Goal: Browse casually

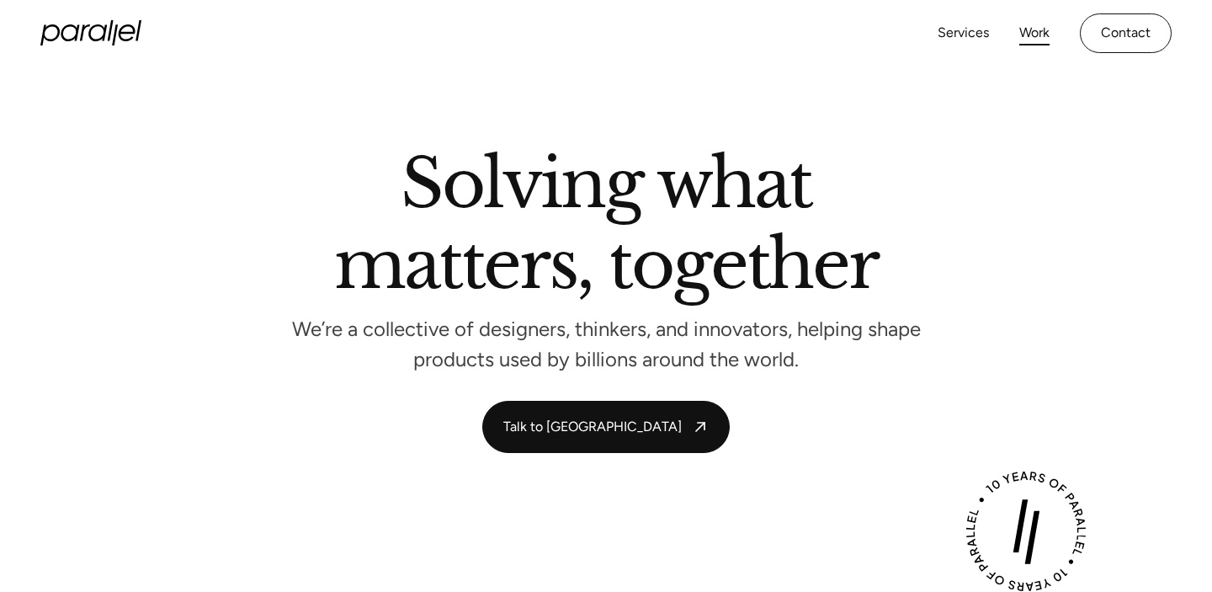
click at [1027, 36] on link "Work" at bounding box center [1034, 33] width 30 height 24
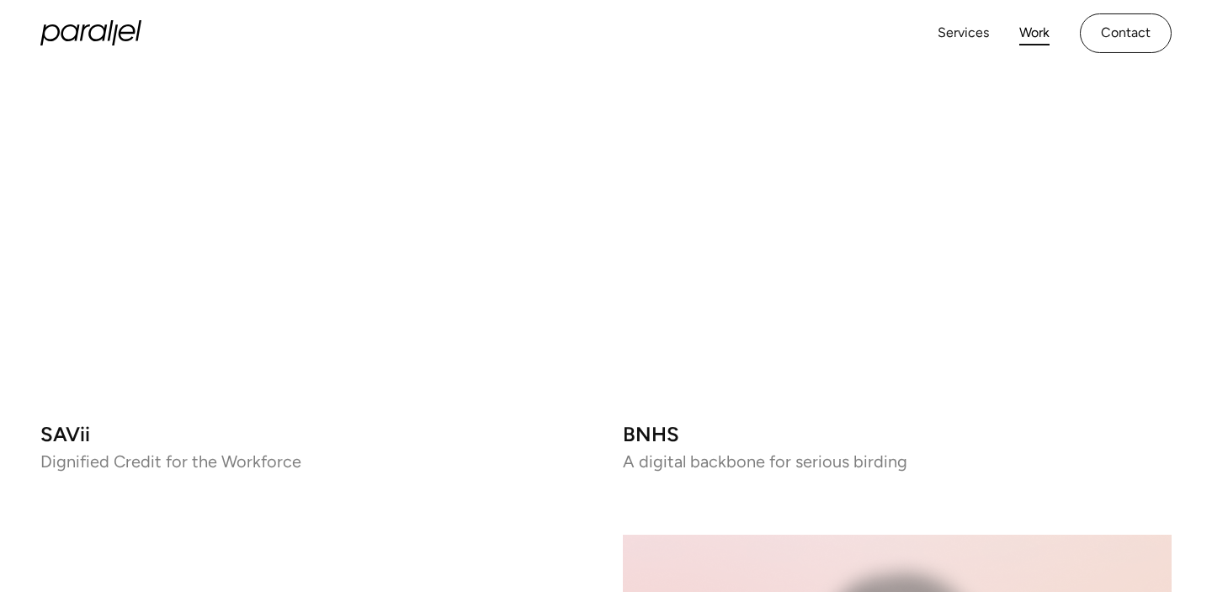
scroll to position [2623, 0]
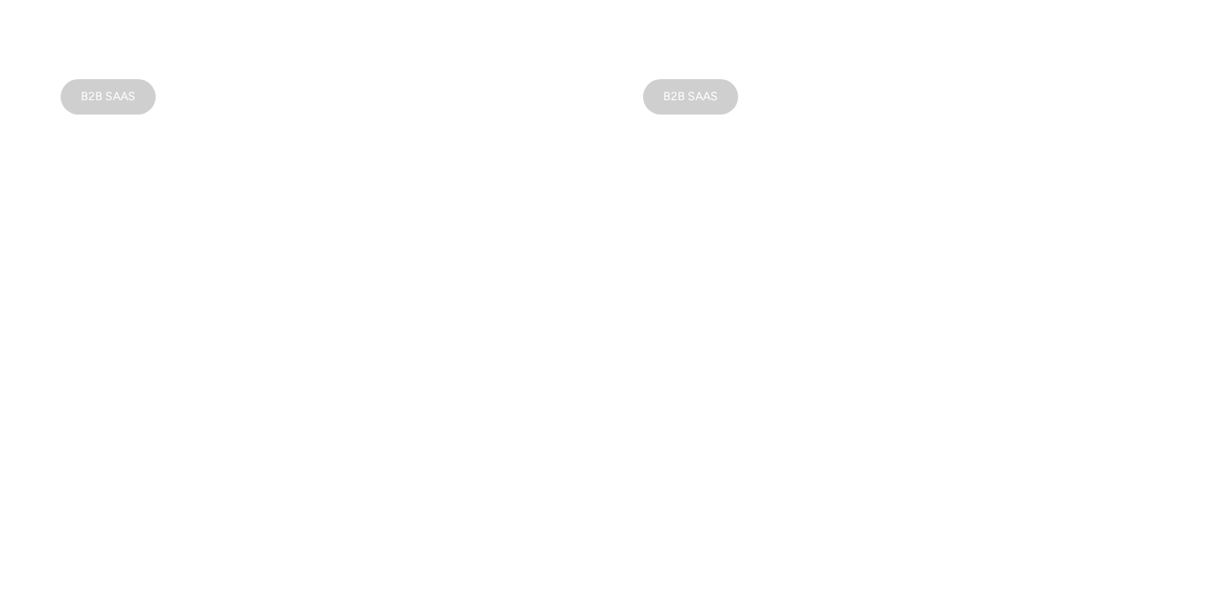
scroll to position [1066, 0]
click at [743, 343] on video at bounding box center [897, 332] width 549 height 549
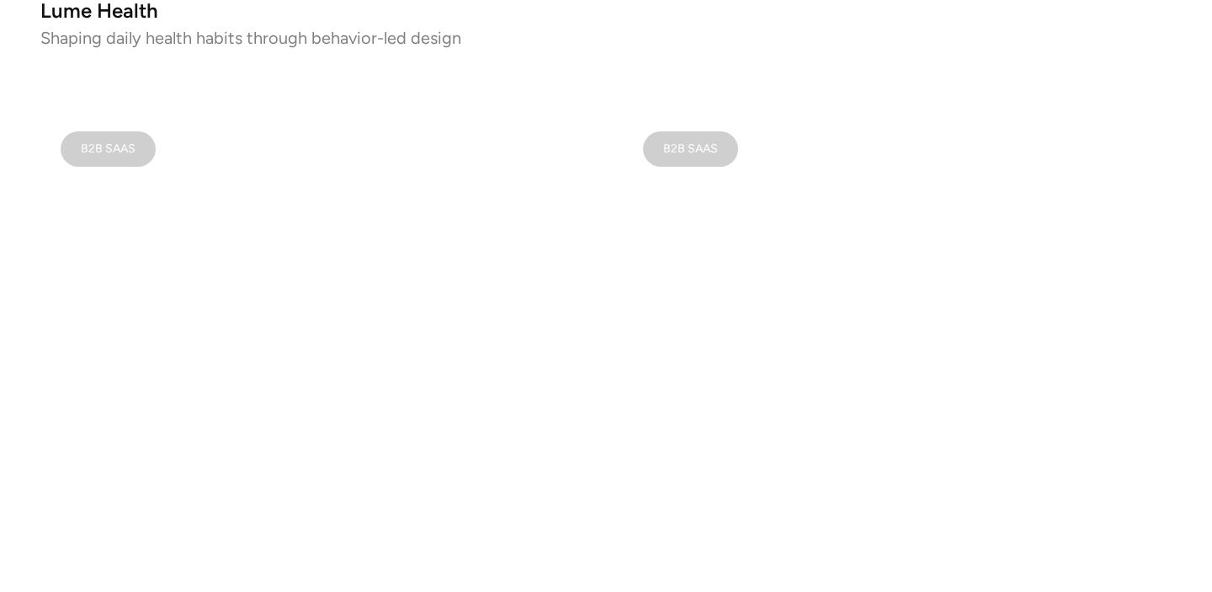
scroll to position [1016, 0]
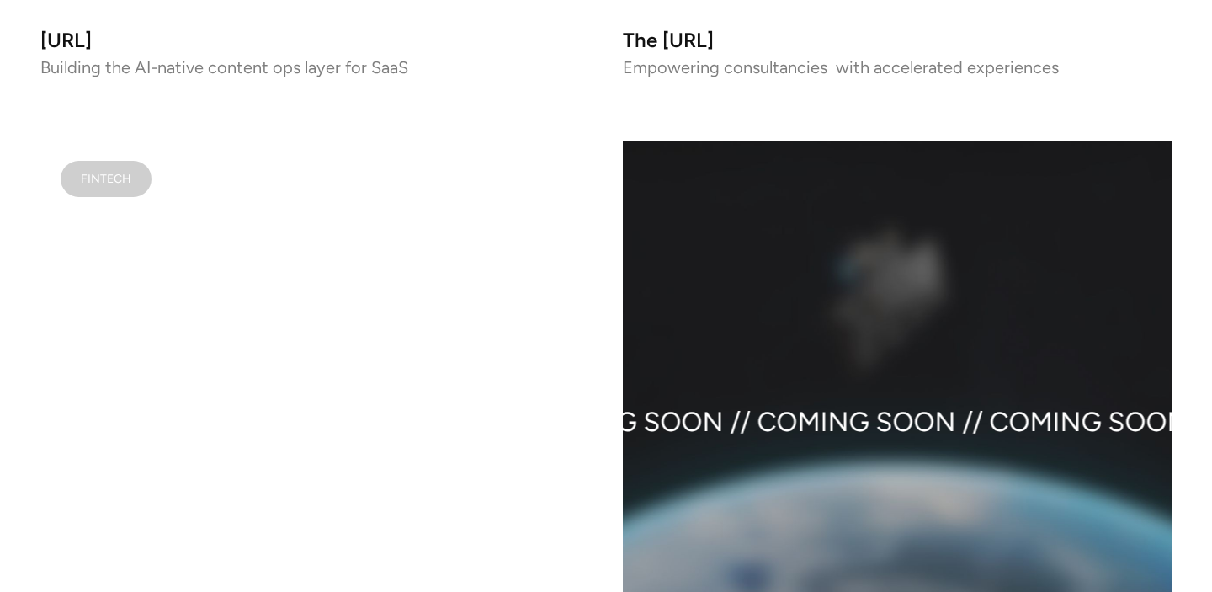
scroll to position [1660, 0]
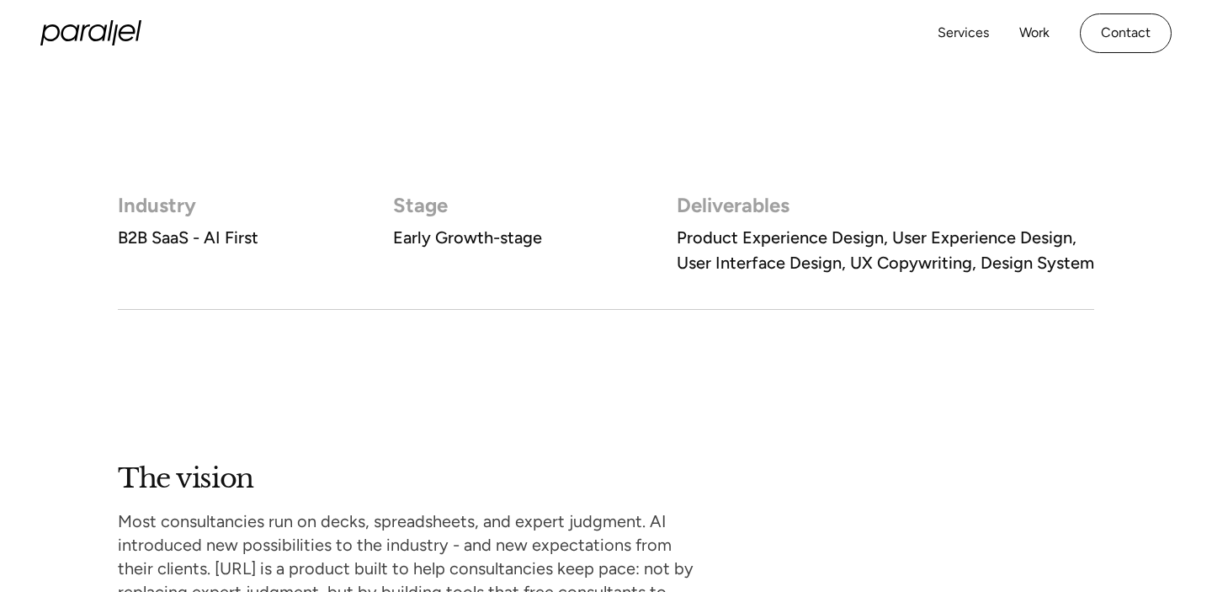
scroll to position [877, 0]
